Goal: Communication & Community: Share content

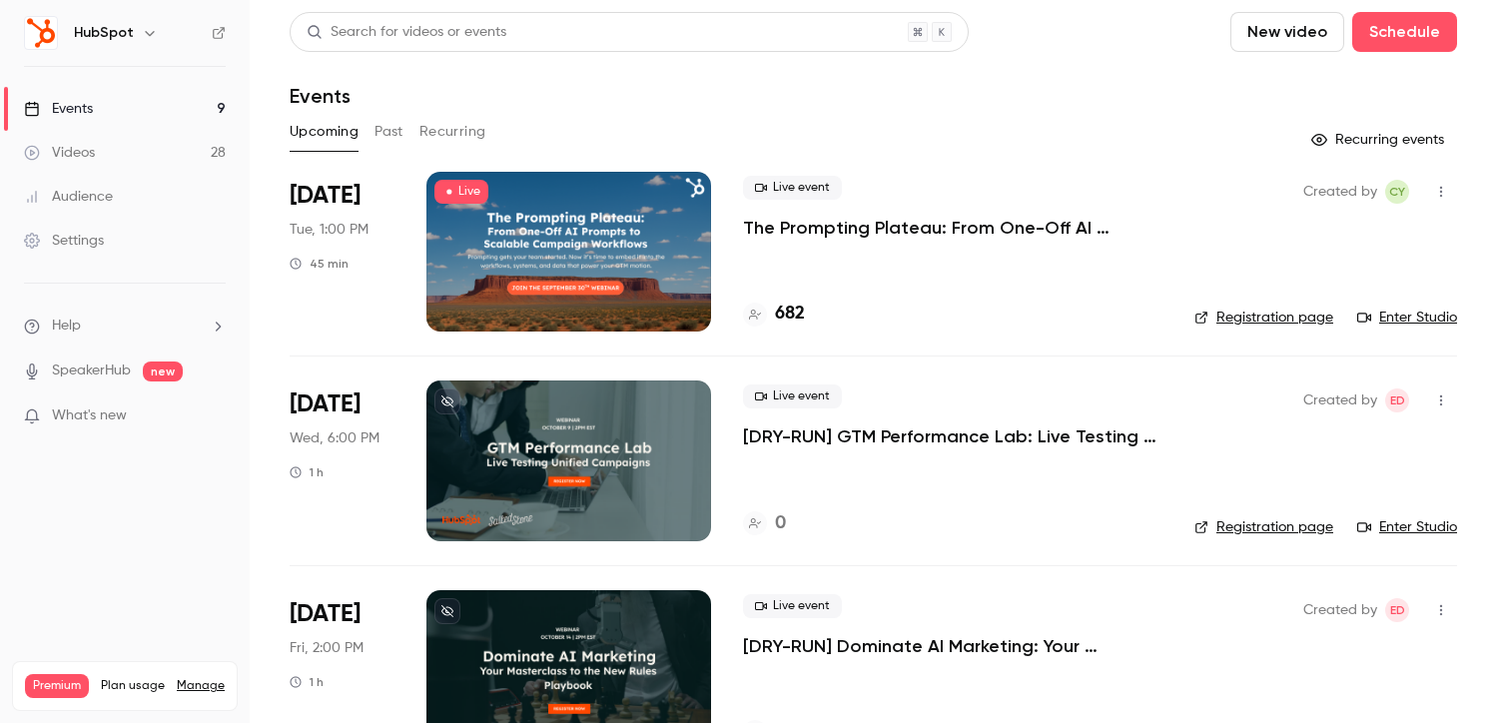
click at [1437, 190] on icon "button" at bounding box center [1441, 192] width 16 height 14
click at [1366, 239] on div "Share" at bounding box center [1365, 243] width 152 height 20
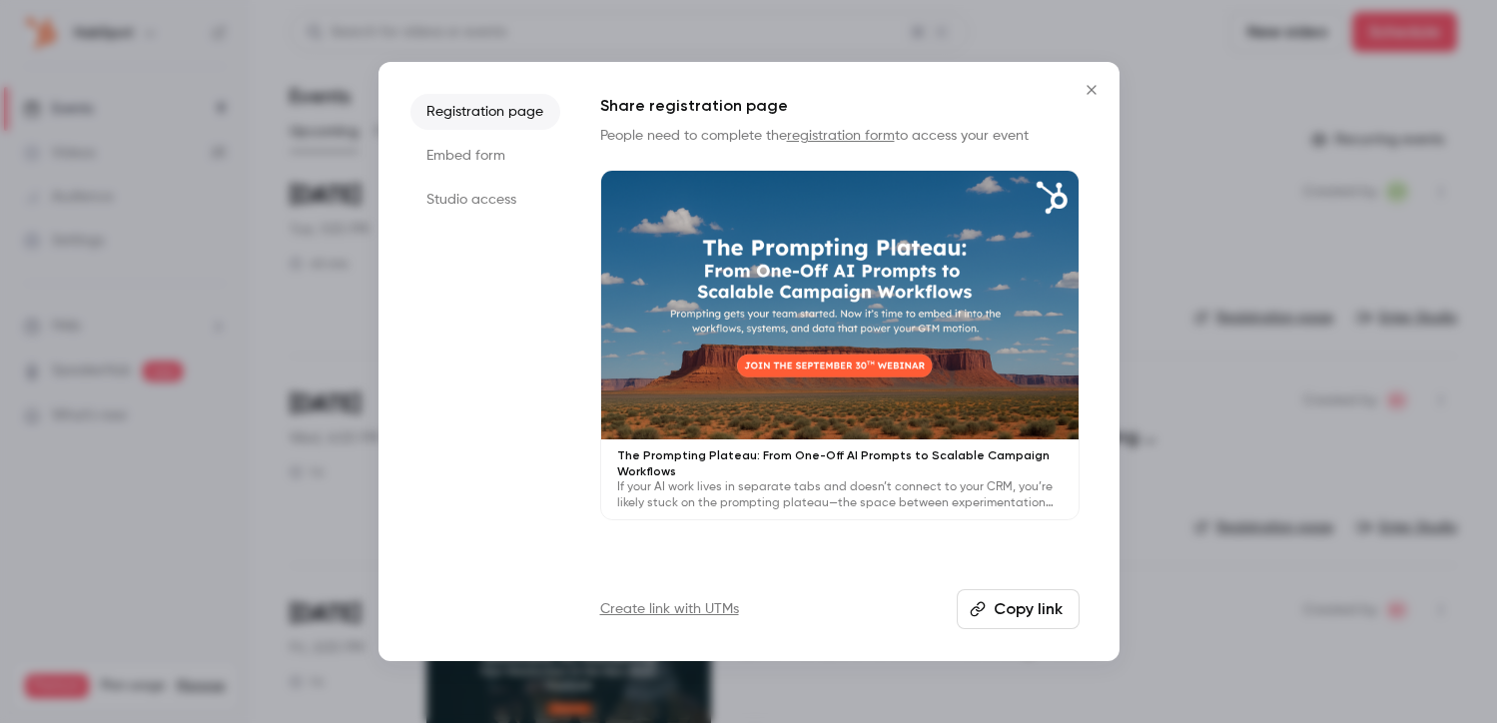
click at [1020, 611] on button "Copy link" at bounding box center [1018, 609] width 123 height 40
click at [1077, 100] on button "Close" at bounding box center [1092, 90] width 40 height 40
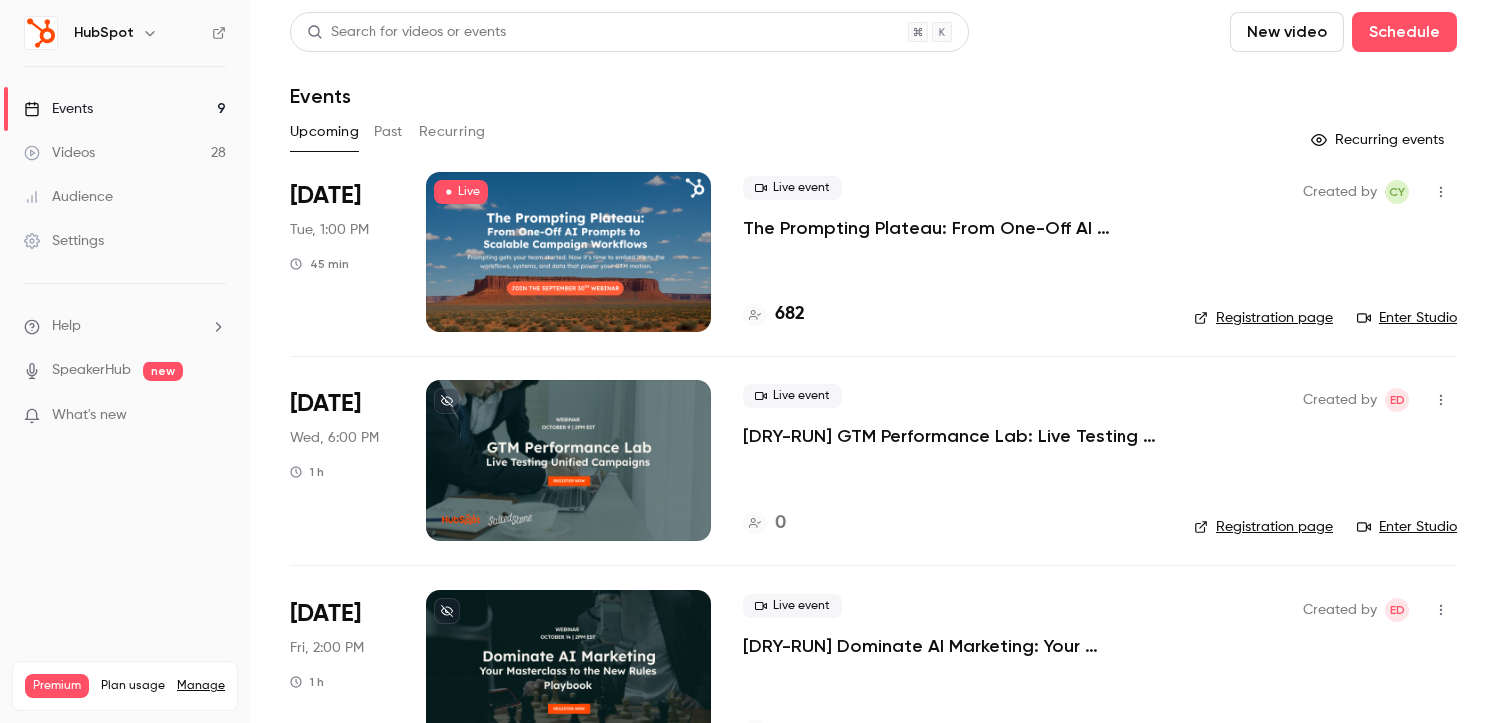
click at [1447, 184] on button "button" at bounding box center [1441, 192] width 32 height 32
click at [1443, 194] on div at bounding box center [748, 361] width 1497 height 723
